Goal: Contribute content

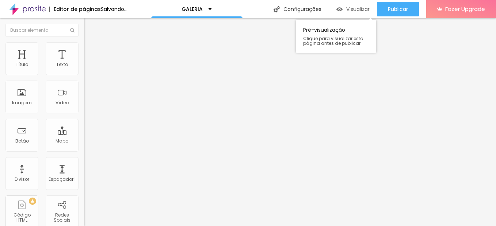
click at [356, 7] on span "Visualizar" at bounding box center [357, 9] width 23 height 6
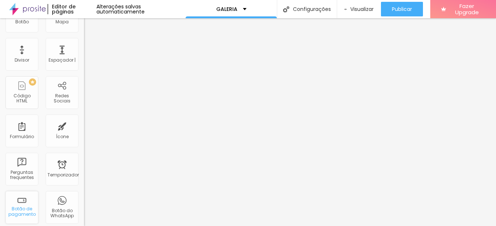
scroll to position [110, 0]
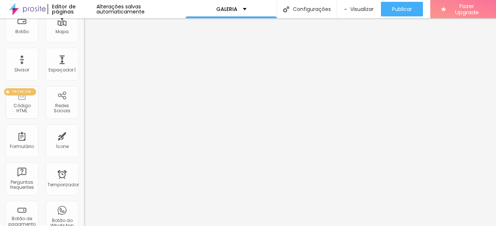
click at [18, 104] on div "PREMIUM Código HTML" at bounding box center [21, 102] width 33 height 33
click at [51, 104] on div "Redes Sociais" at bounding box center [61, 108] width 29 height 11
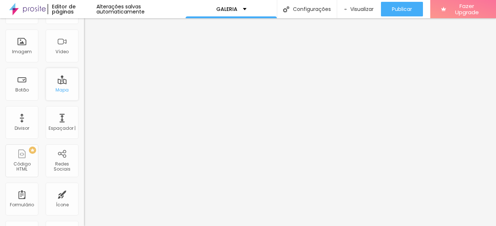
scroll to position [37, 0]
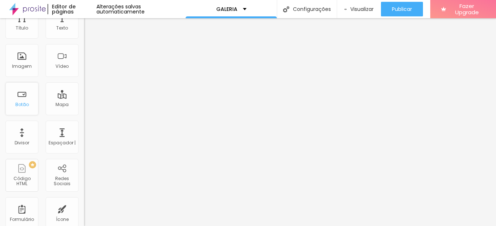
click at [27, 107] on div "Botão" at bounding box center [22, 104] width 14 height 5
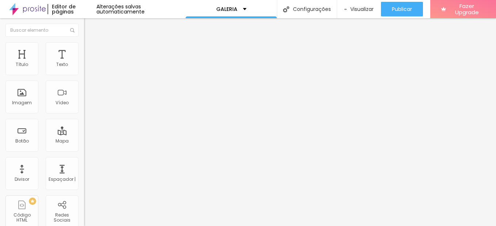
click at [84, 150] on input "https://" at bounding box center [128, 145] width 88 height 7
paste input "[URL][DOMAIN_NAME]"
type input "[URL][DOMAIN_NAME]"
click at [370, 8] on span "Visualizar" at bounding box center [361, 9] width 23 height 6
click at [84, 62] on div "Trocar imagem" at bounding box center [126, 59] width 84 height 5
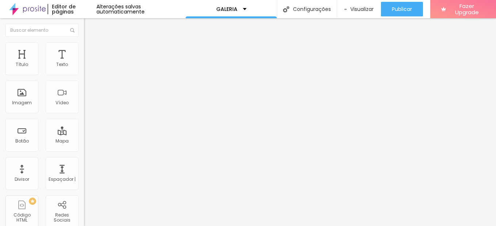
click at [88, 63] on font "Trocar imagem" at bounding box center [105, 60] width 35 height 6
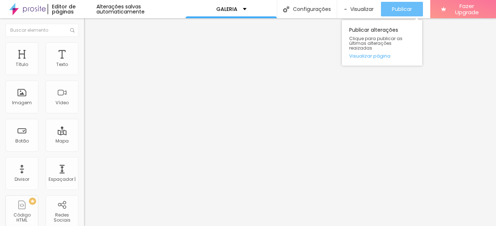
click at [403, 4] on div "Publicar" at bounding box center [402, 9] width 20 height 15
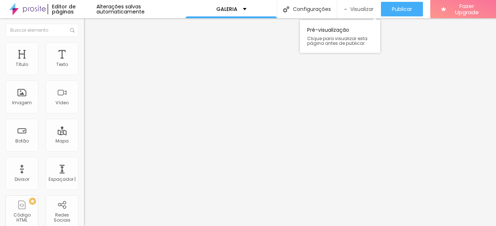
click at [344, 11] on div "Visualizar" at bounding box center [358, 9] width 29 height 6
